Goal: Information Seeking & Learning: Learn about a topic

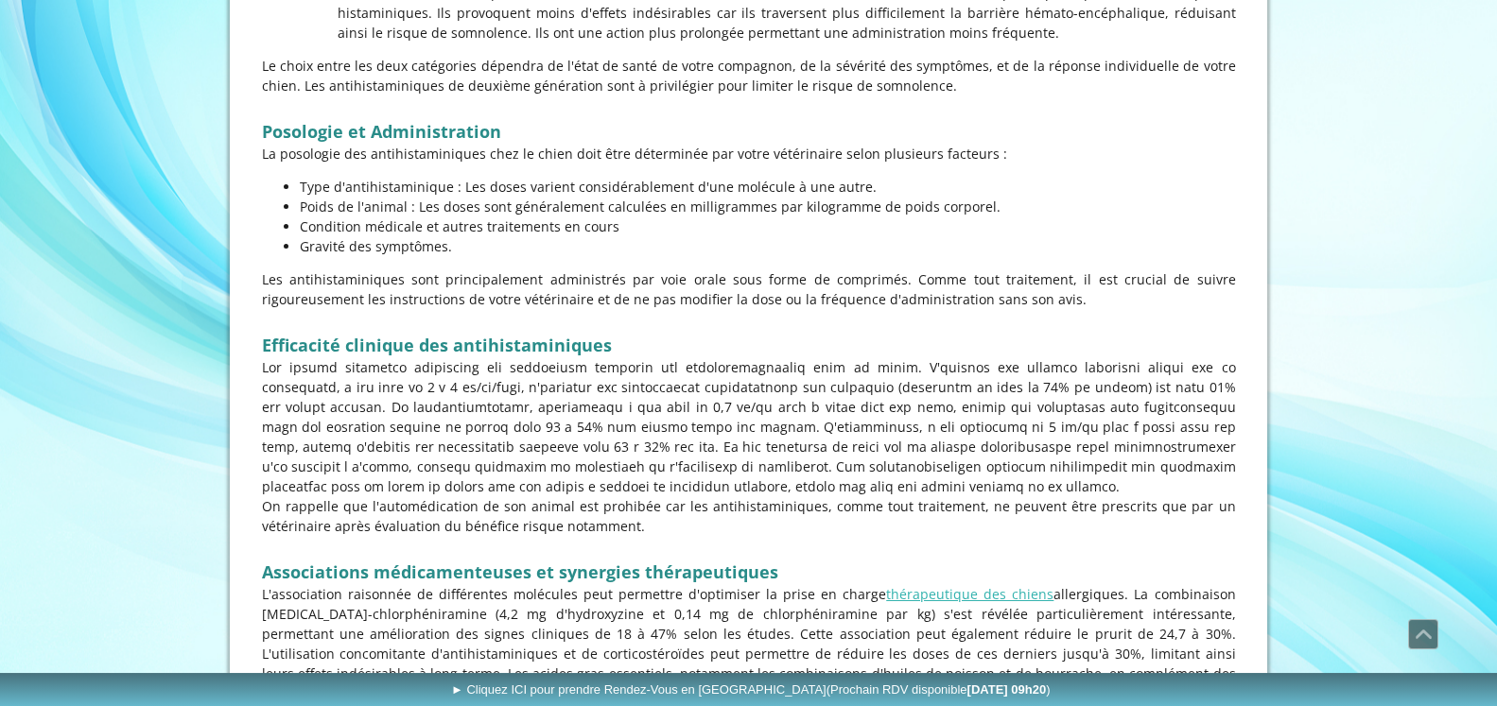
scroll to position [1593, 0]
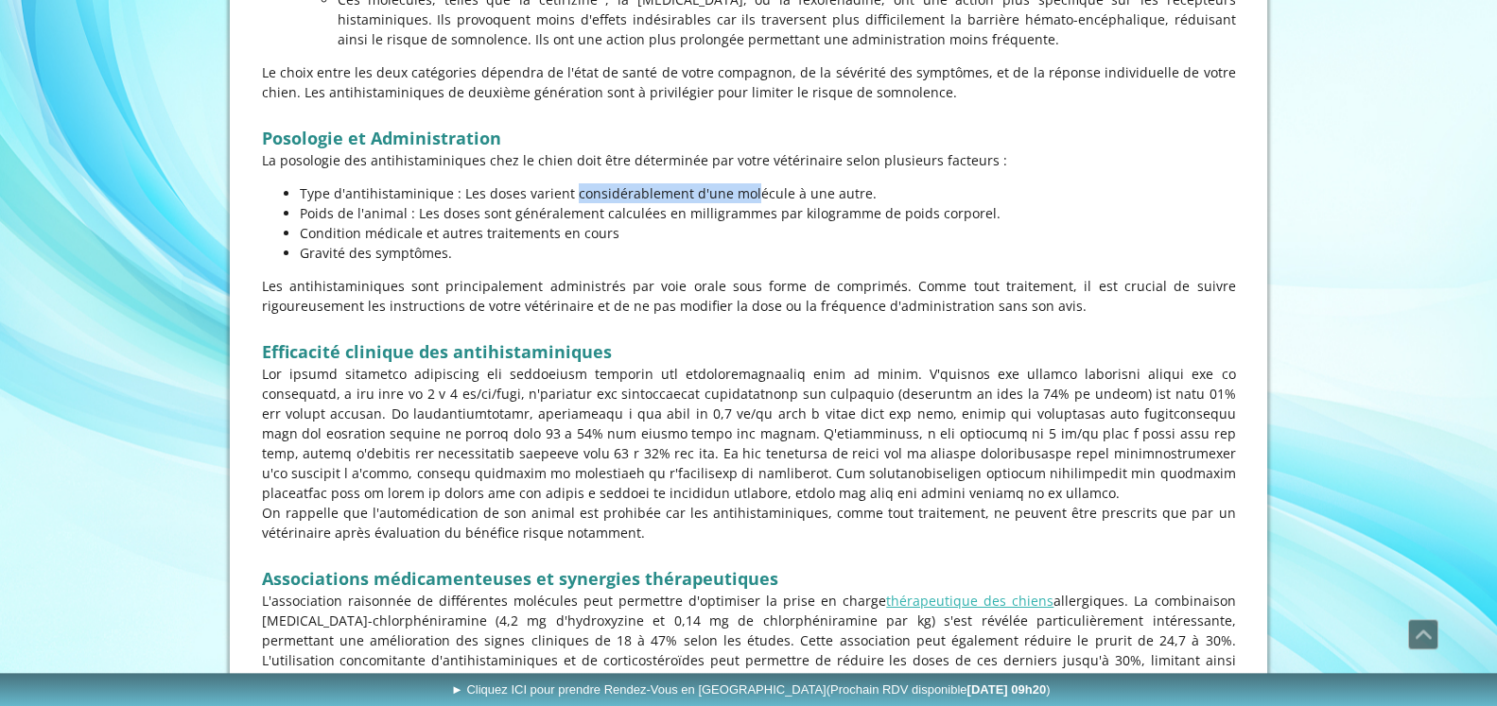
drag, startPoint x: 500, startPoint y: 199, endPoint x: 661, endPoint y: 181, distance: 161.7
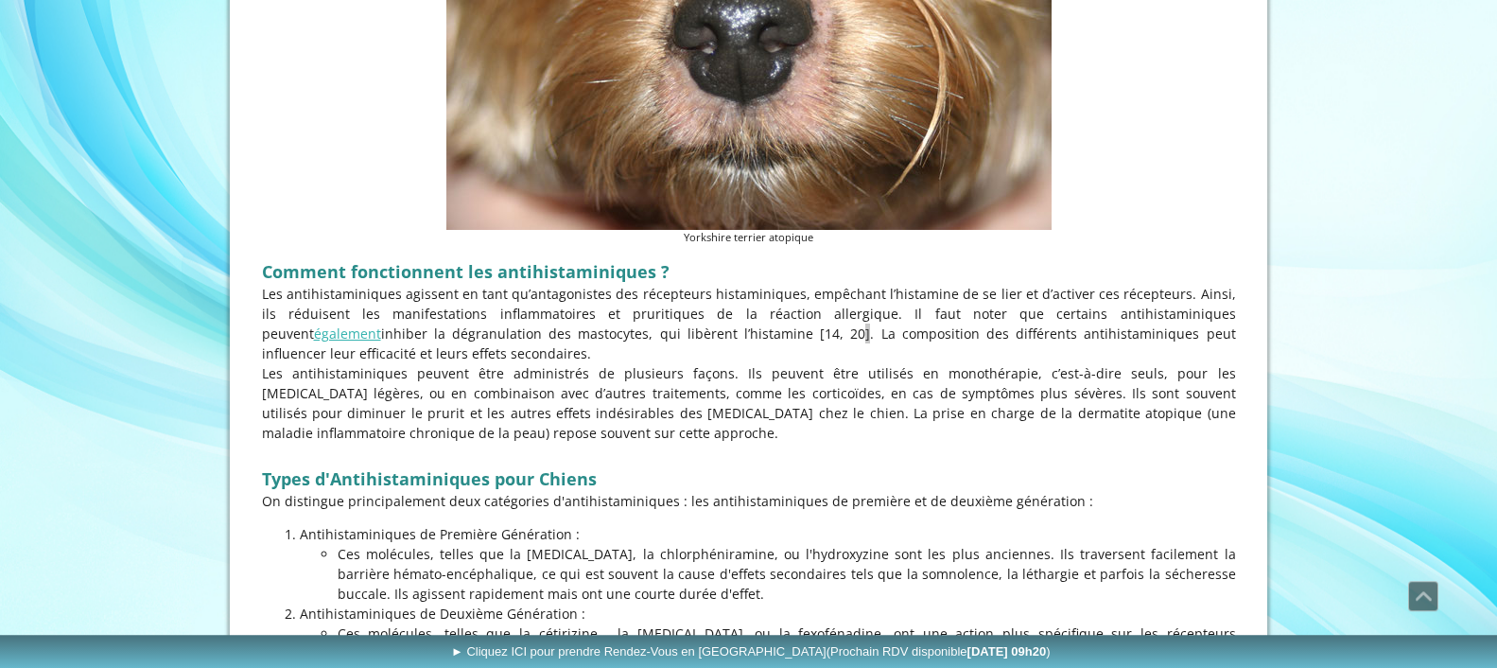
scroll to position [1674, 0]
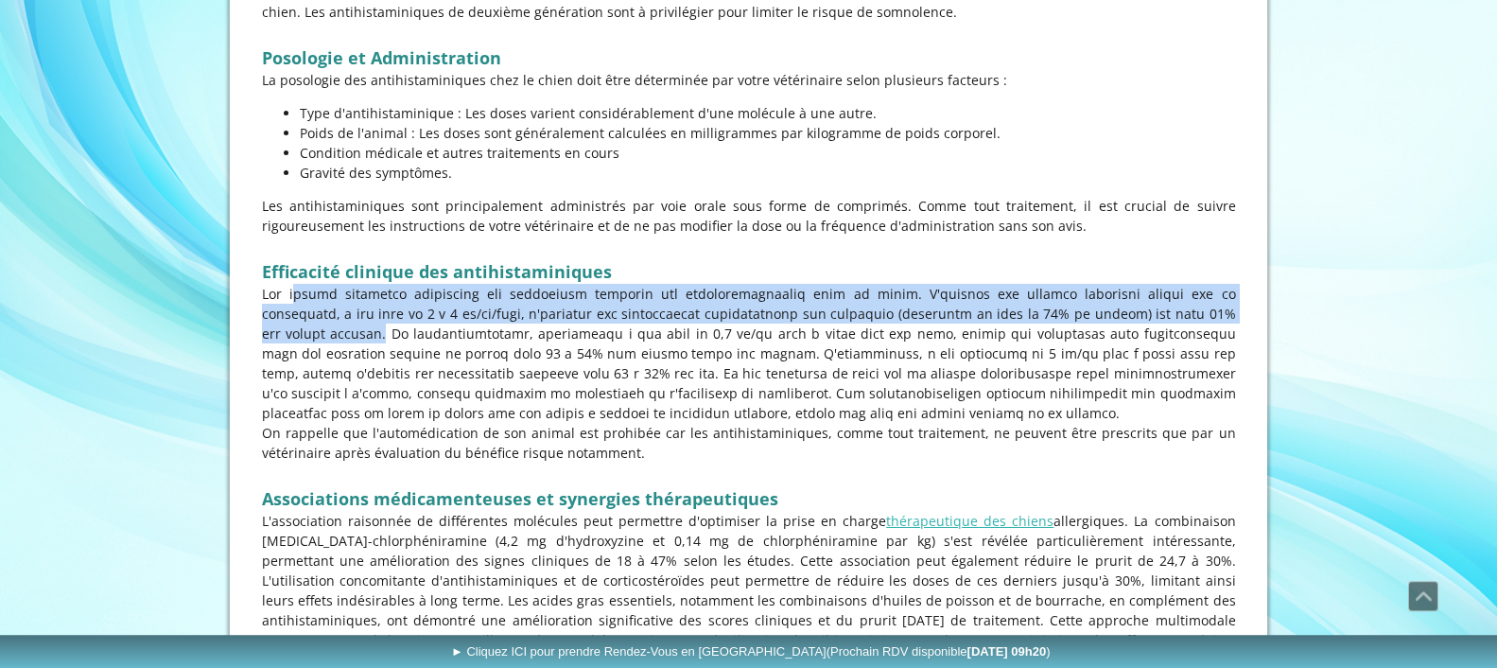
drag, startPoint x: 262, startPoint y: 299, endPoint x: 1190, endPoint y: 316, distance: 928.7
click at [1190, 316] on p at bounding box center [749, 353] width 974 height 139
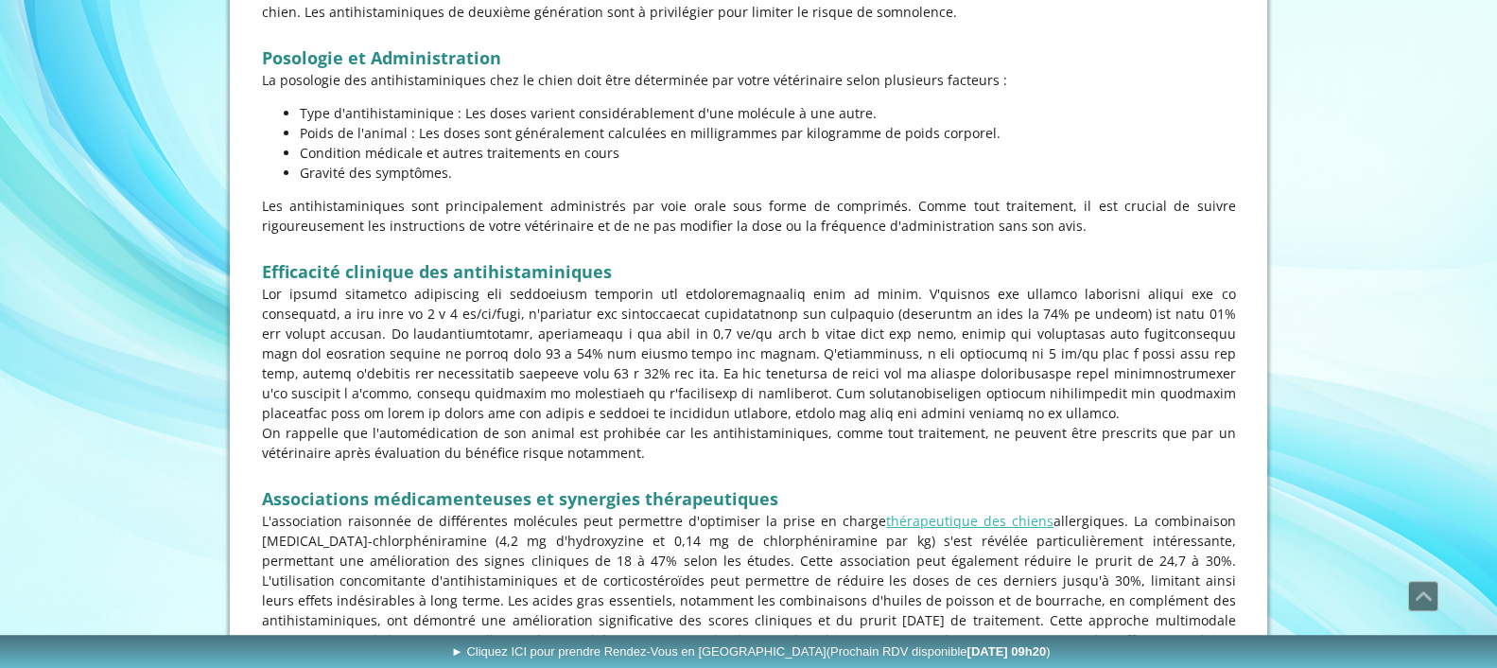
click at [1113, 326] on p at bounding box center [749, 353] width 974 height 139
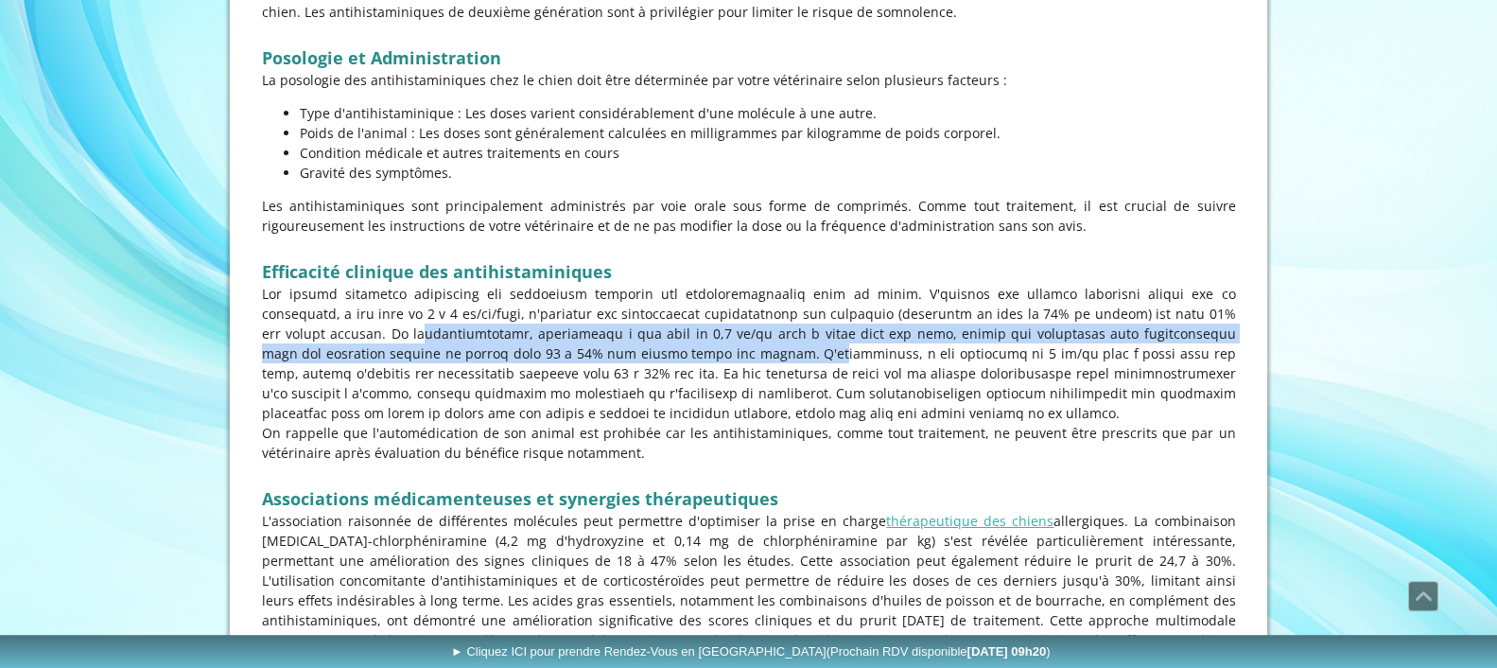
drag, startPoint x: 1222, startPoint y: 310, endPoint x: 572, endPoint y: 360, distance: 651.5
click at [572, 360] on p at bounding box center [749, 353] width 974 height 139
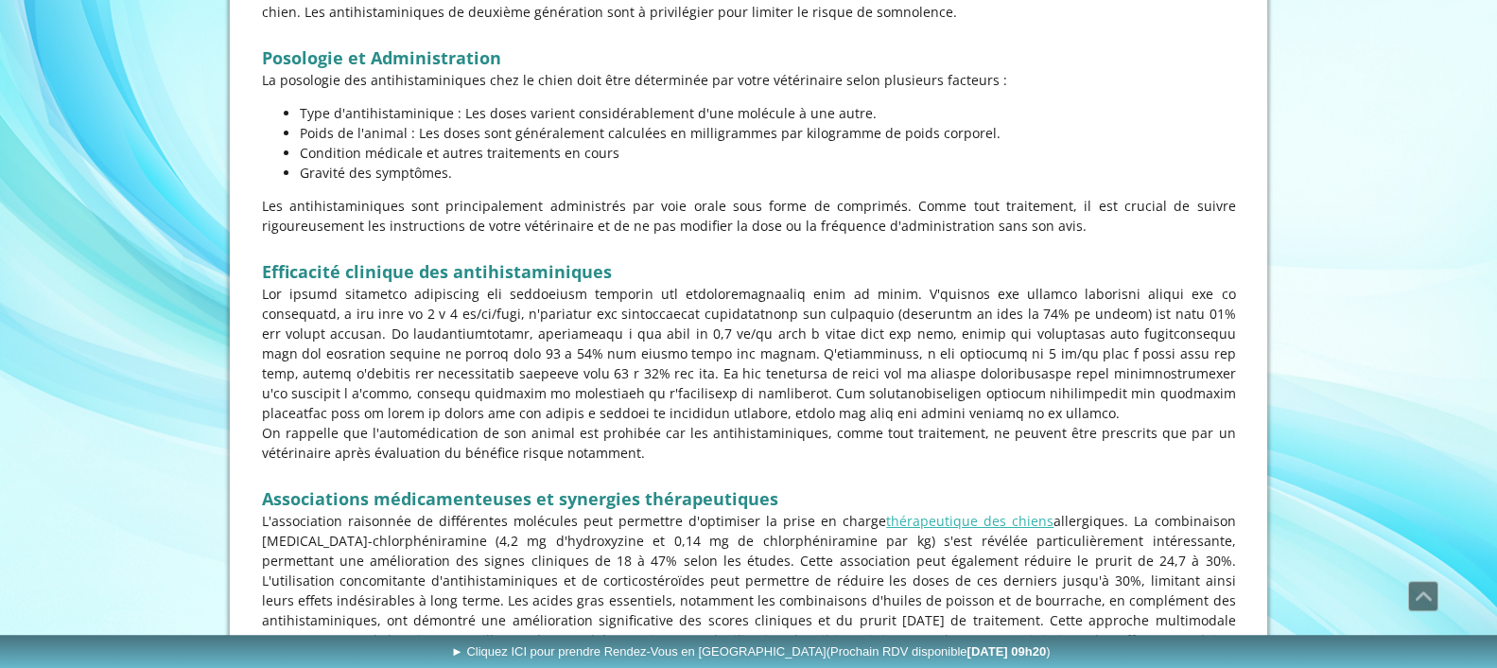
click at [622, 358] on p at bounding box center [749, 353] width 974 height 139
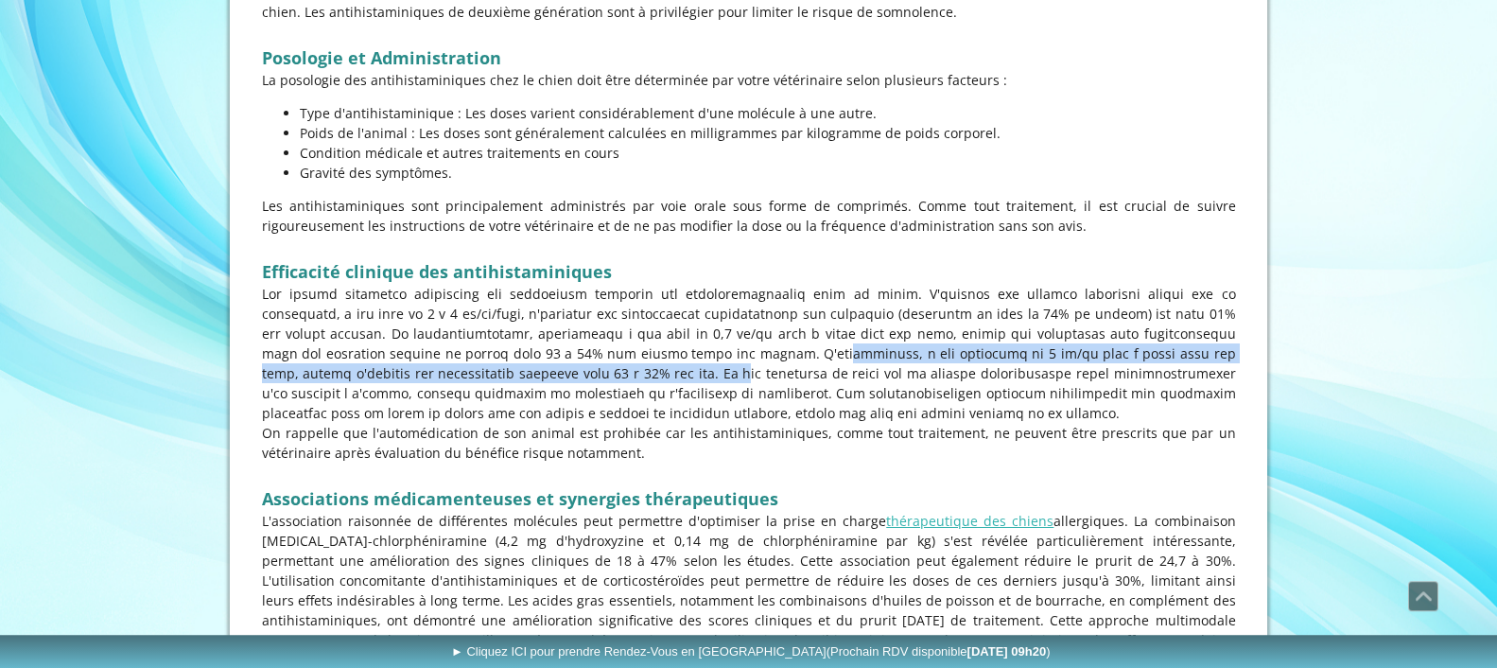
drag, startPoint x: 575, startPoint y: 356, endPoint x: 463, endPoint y: 379, distance: 113.9
click at [463, 379] on p at bounding box center [749, 353] width 974 height 139
